Goal: Information Seeking & Learning: Find specific fact

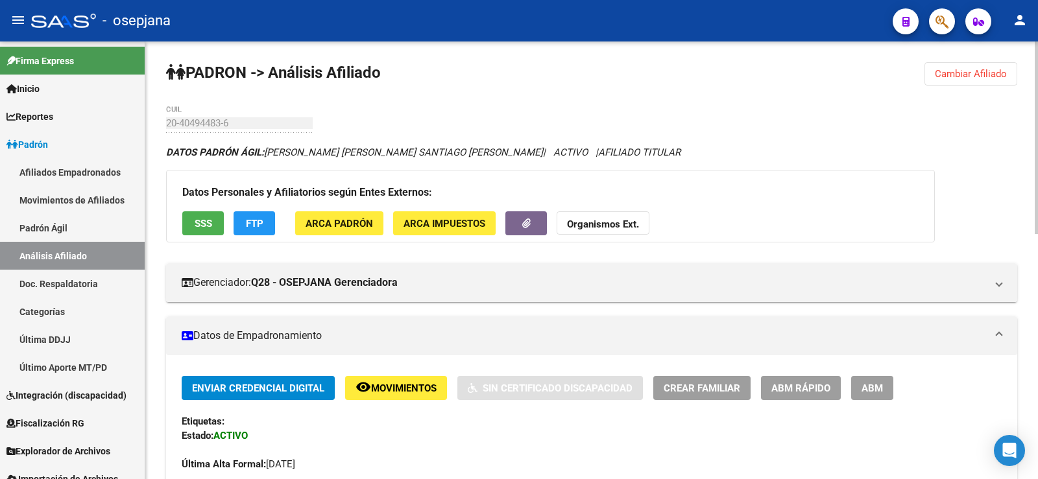
click at [951, 77] on span "Cambiar Afiliado" at bounding box center [970, 74] width 72 height 12
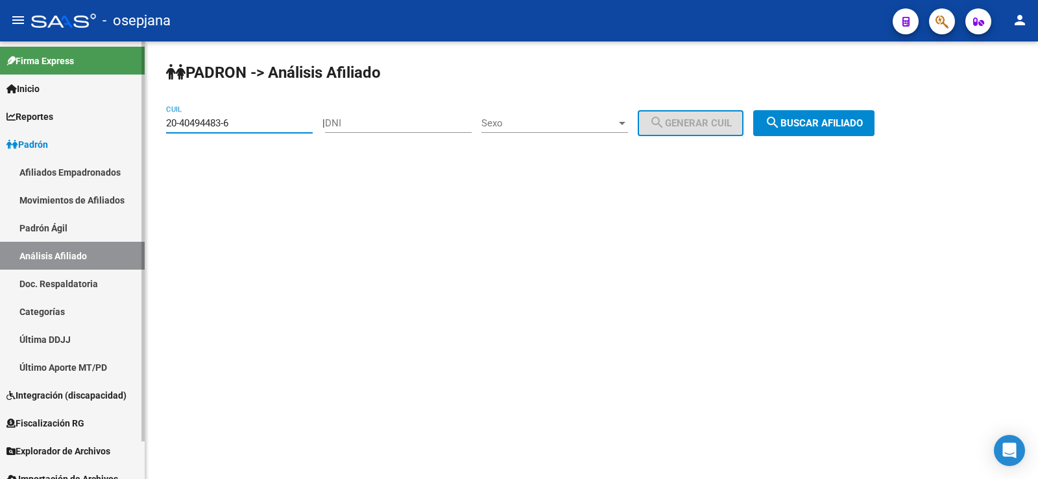
drag, startPoint x: 243, startPoint y: 125, endPoint x: 88, endPoint y: 128, distance: 155.7
click at [88, 128] on mat-sidenav-container "Firma Express Inicio Instructivos Contacto OS Reportes Ingresos Devengados Anál…" at bounding box center [519, 261] width 1038 height 438
paste input "7-47952681-4"
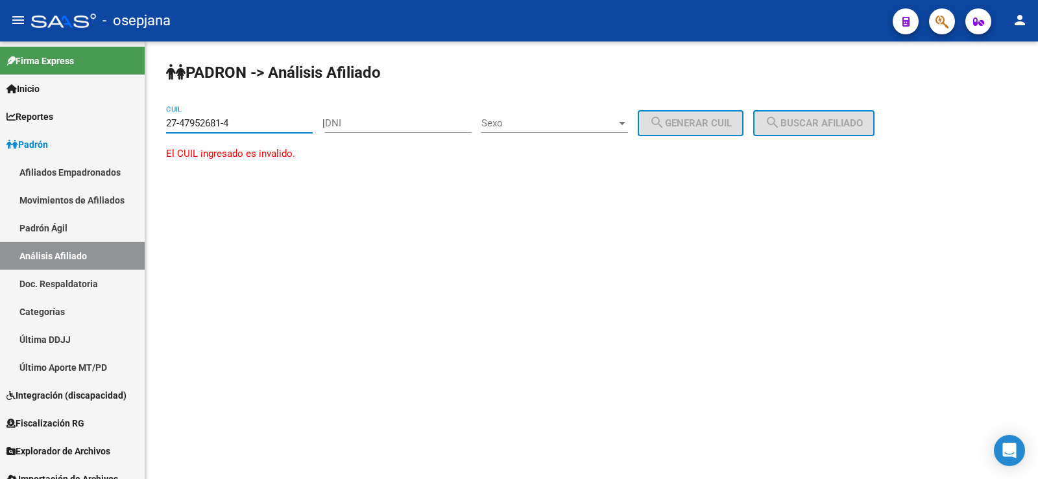
type input "27-47952681-4"
click at [243, 217] on mat-sidenav-content "PADRON -> Análisis Afiliado 27-47952681-4 CUIL | DNI Sexo Sexo search Generar C…" at bounding box center [591, 261] width 892 height 438
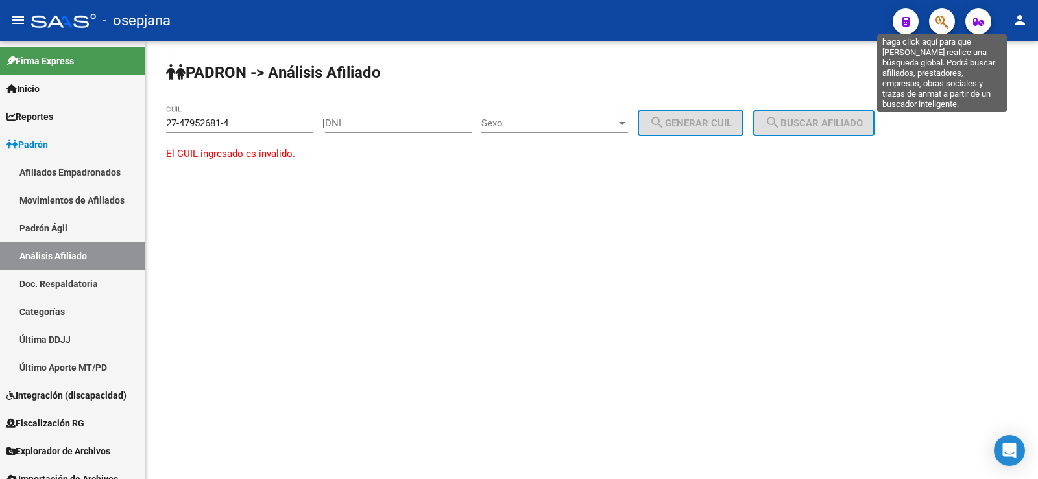
click at [944, 20] on icon "button" at bounding box center [941, 21] width 13 height 15
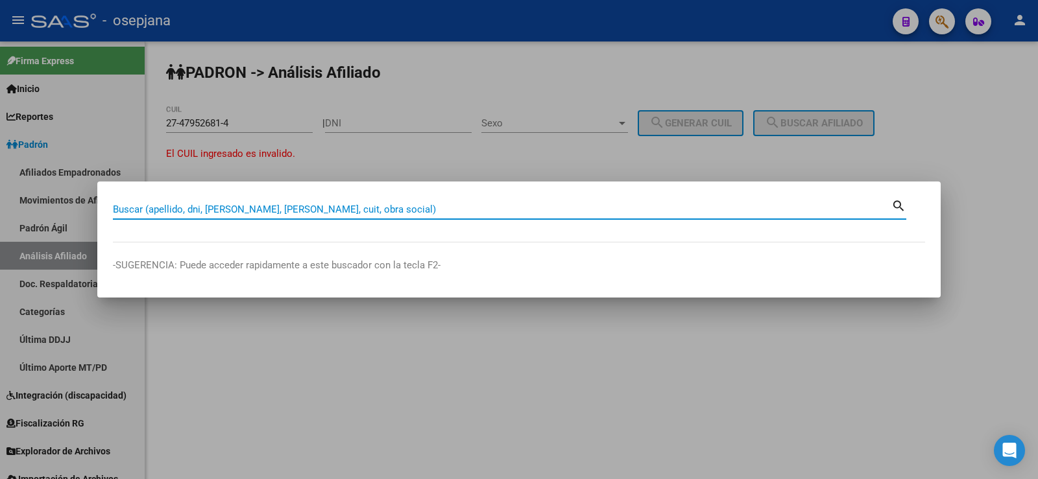
paste input "27479526814|"
type input "27479526814"
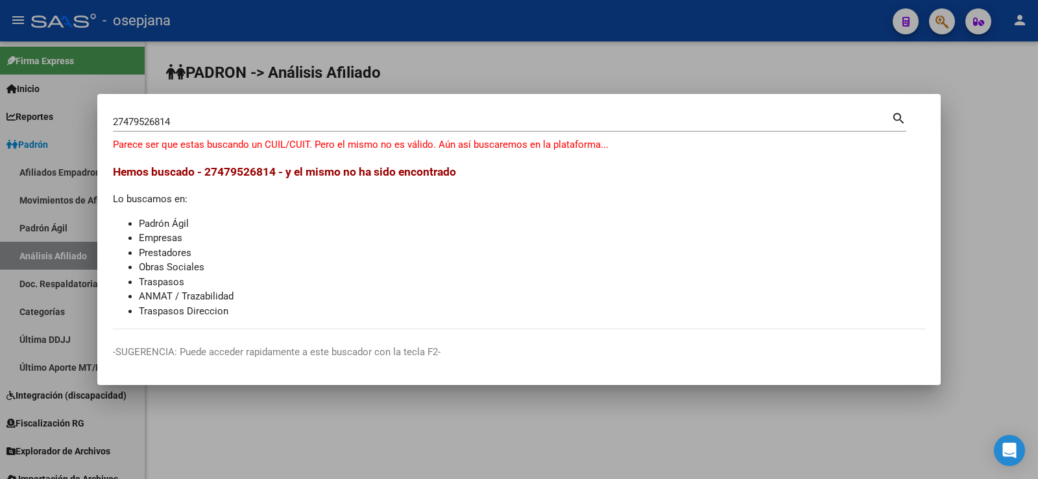
click at [226, 171] on span "Hemos buscado - 27479526814 - y el mismo no ha sido encontrado" at bounding box center [284, 171] width 343 height 13
click at [423, 68] on div at bounding box center [519, 239] width 1038 height 479
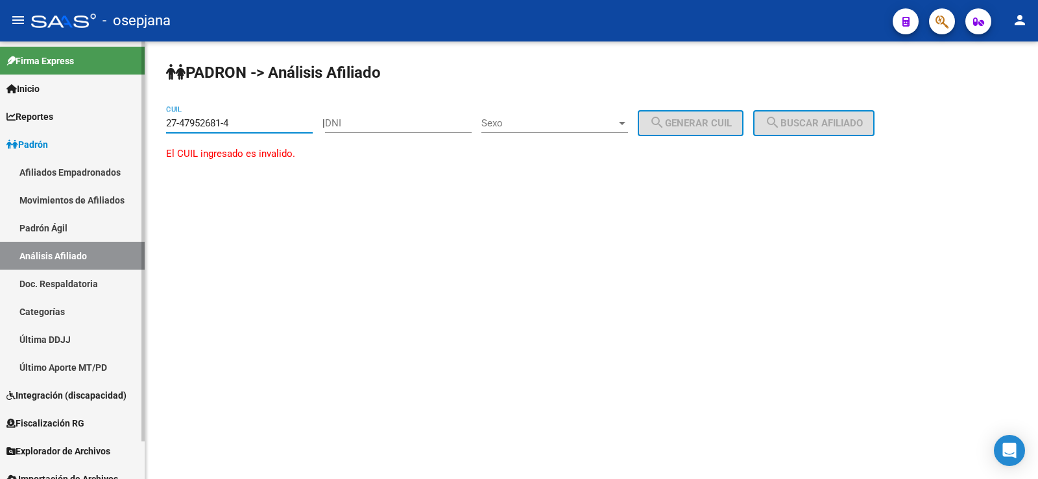
drag, startPoint x: 252, startPoint y: 123, endPoint x: 126, endPoint y: 123, distance: 125.2
click at [126, 123] on mat-sidenav-container "Firma Express Inicio Instructivos Contacto OS Reportes Ingresos Devengados Anál…" at bounding box center [519, 261] width 1038 height 438
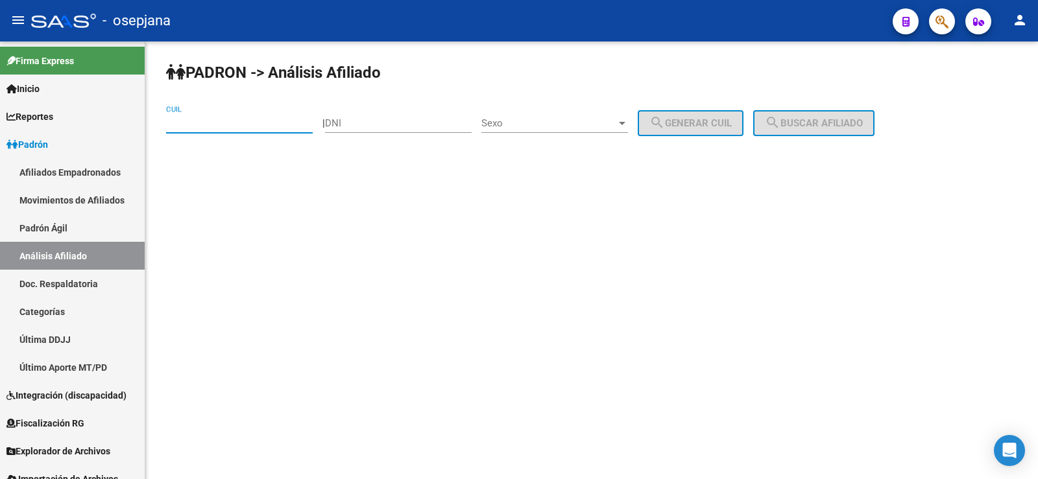
click at [255, 247] on mat-sidenav-content "PADRON -> Análisis Afiliado CUIL | DNI Sexo Sexo search Generar CUIL search Bus…" at bounding box center [591, 261] width 892 height 438
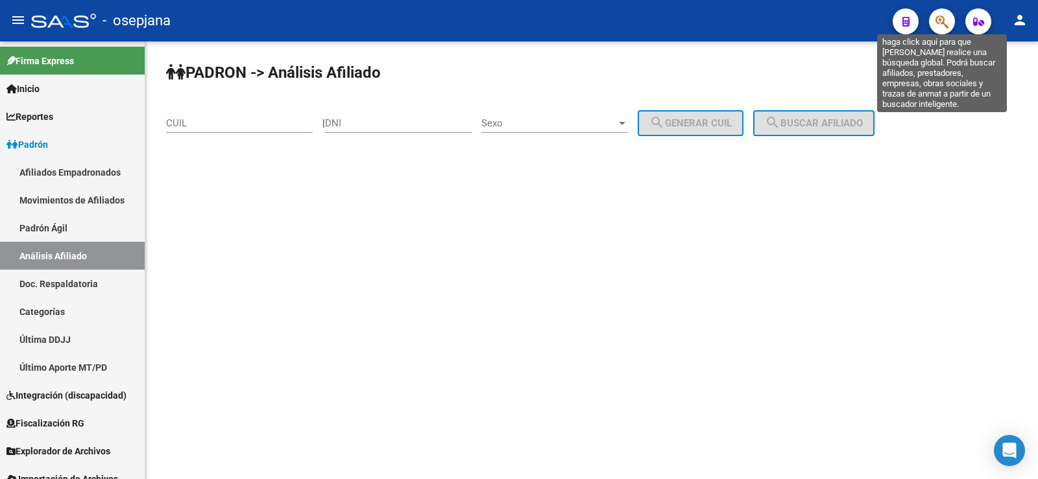
click at [940, 23] on icon "button" at bounding box center [941, 21] width 13 height 15
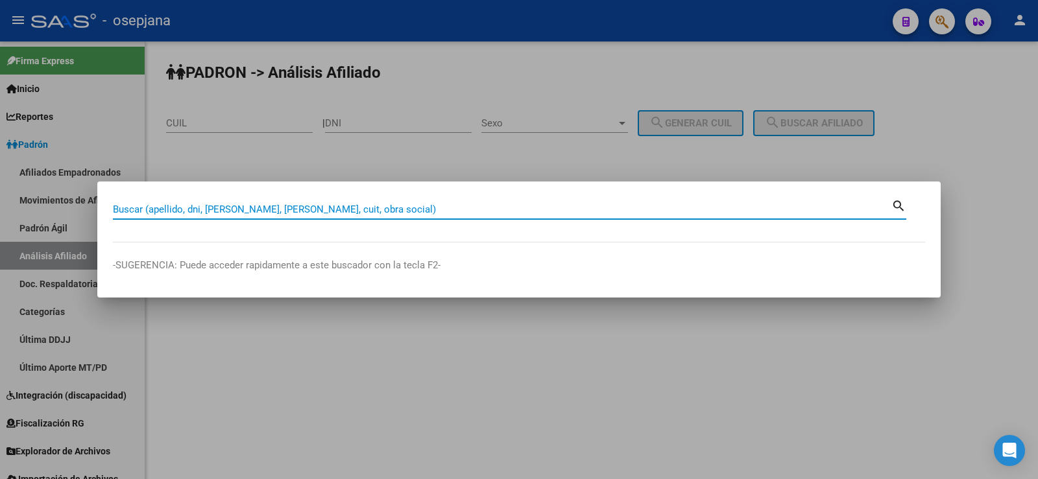
paste input "27479526814"
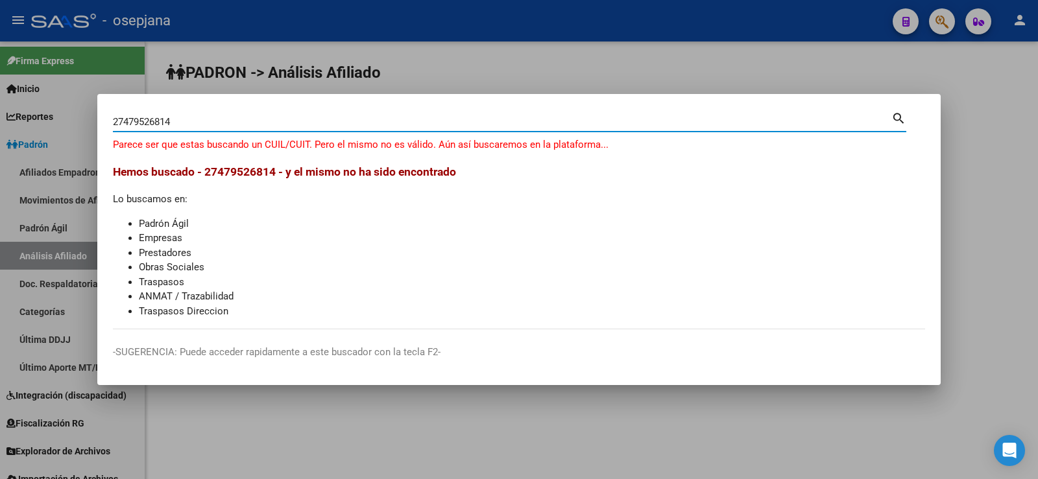
click at [227, 167] on span "Hemos buscado - 27479526814 - y el mismo no ha sido encontrado" at bounding box center [284, 171] width 343 height 13
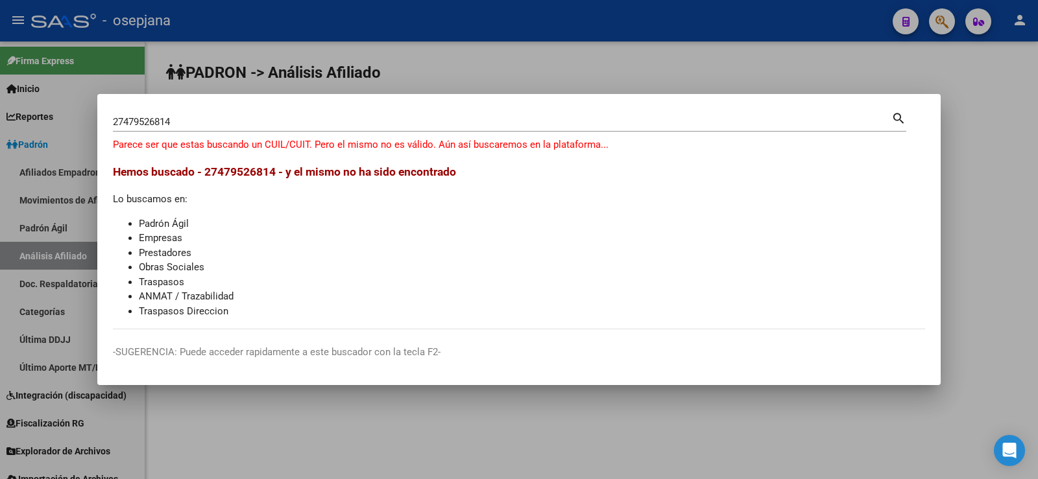
click at [230, 174] on span "Hemos buscado - 27479526814 - y el mismo no ha sido encontrado" at bounding box center [284, 171] width 343 height 13
click at [300, 263] on li "Obras Sociales" at bounding box center [532, 267] width 786 height 15
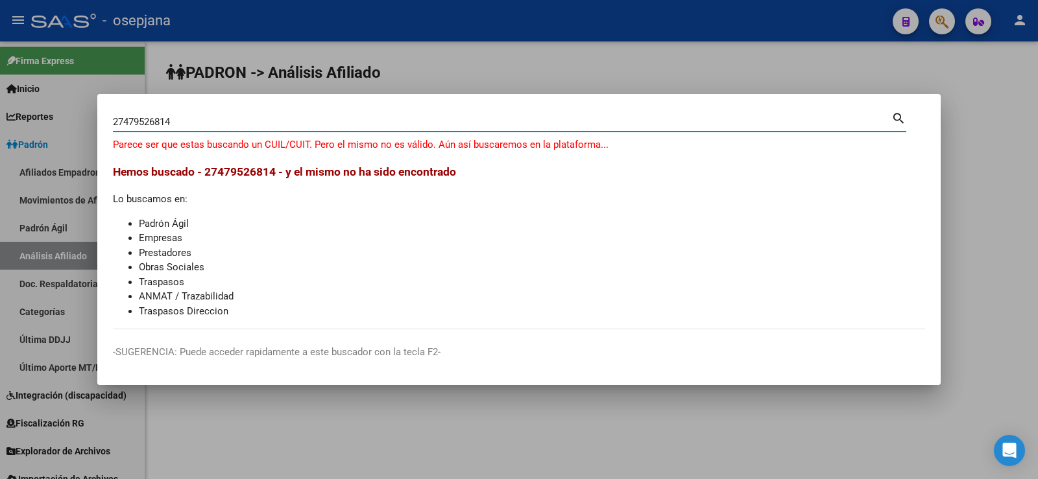
drag, startPoint x: 124, startPoint y: 122, endPoint x: 153, endPoint y: 122, distance: 29.2
click at [153, 122] on input "27479526814" at bounding box center [502, 122] width 778 height 12
drag, startPoint x: 191, startPoint y: 122, endPoint x: 45, endPoint y: 121, distance: 145.9
click at [45, 121] on div "27479526814 Buscar (apellido, dni, [PERSON_NAME], [PERSON_NAME], cuit, obra soc…" at bounding box center [519, 239] width 1038 height 479
paste input
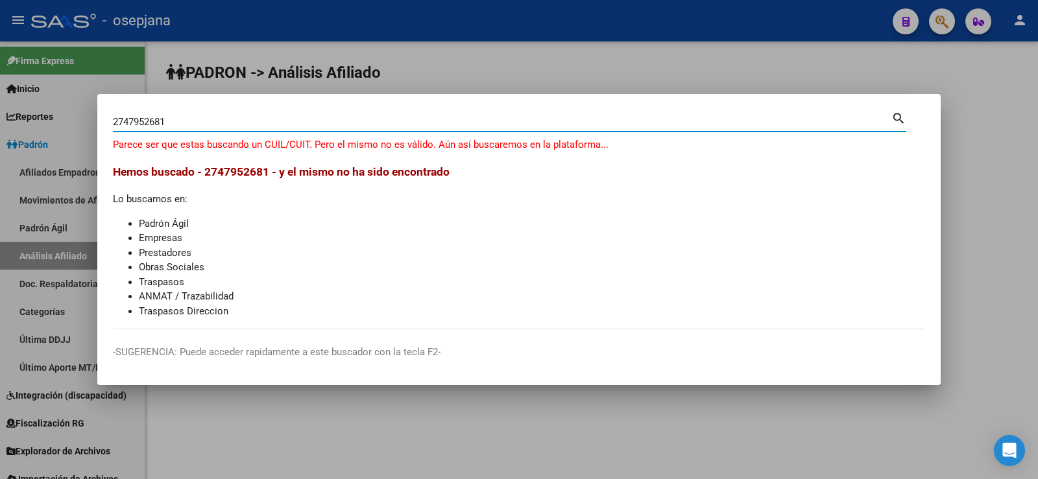
drag, startPoint x: 121, startPoint y: 121, endPoint x: 95, endPoint y: 117, distance: 26.2
click at [95, 117] on div "2747952681 [PERSON_NAME] (apellido, dni, cuil, [PERSON_NAME], cuit, obra social…" at bounding box center [519, 239] width 1038 height 479
type input "47952681"
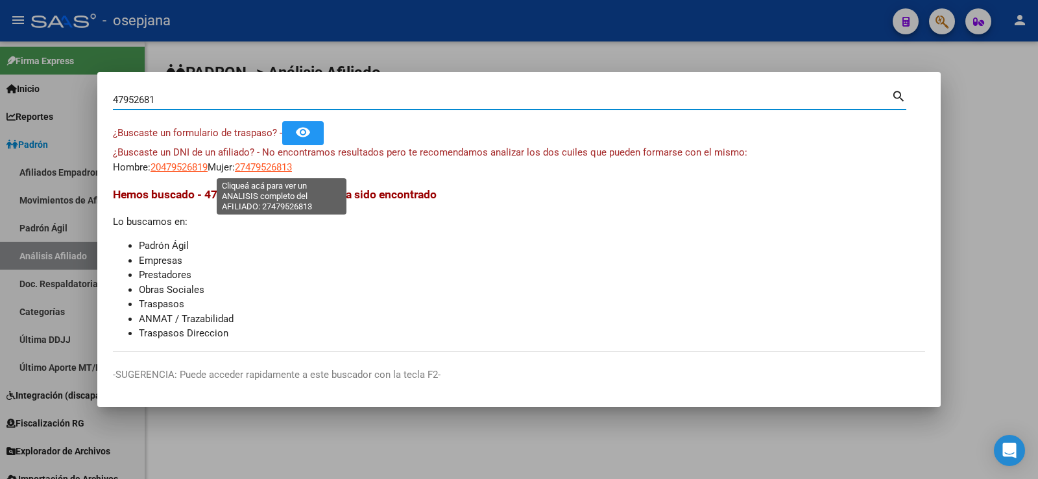
click at [281, 169] on span "27479526813" at bounding box center [263, 167] width 57 height 12
type textarea "27479526813"
